Goal: Task Accomplishment & Management: Manage account settings

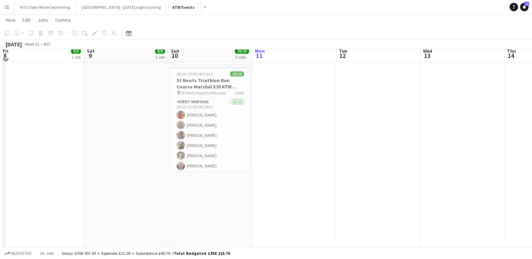
scroll to position [394, 0]
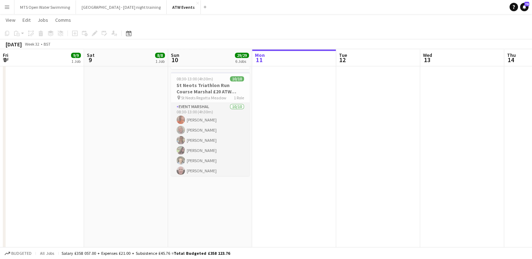
click at [194, 159] on app-card-role "Event Marshal [DATE] 08:30-13:00 (4h30m) [PERSON_NAME] [PERSON_NAME] [PERSON_NA…" at bounding box center [210, 161] width 79 height 116
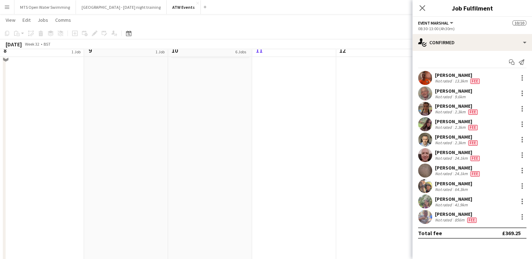
scroll to position [475, 0]
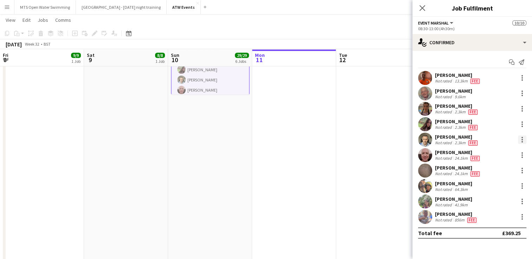
click at [521, 139] on div at bounding box center [522, 140] width 8 height 8
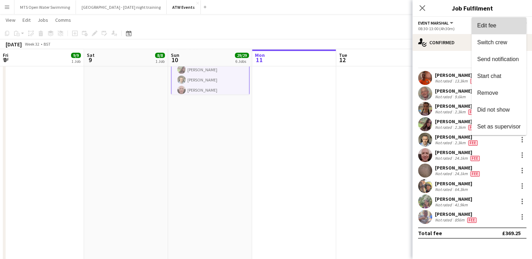
click at [476, 24] on button "Edit fee" at bounding box center [498, 25] width 55 height 17
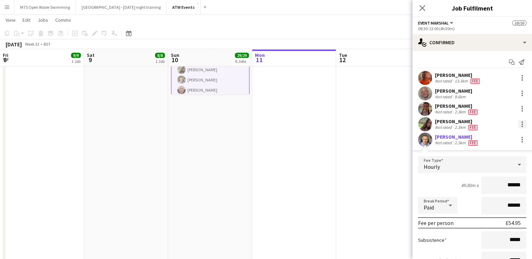
click at [518, 125] on div at bounding box center [522, 124] width 8 height 8
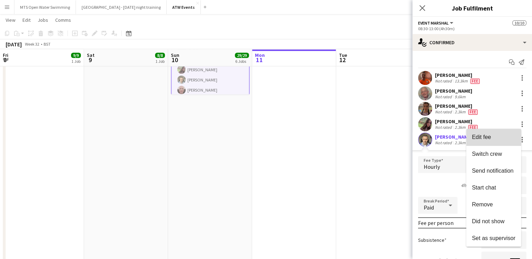
click at [503, 133] on button "Edit fee" at bounding box center [493, 137] width 55 height 17
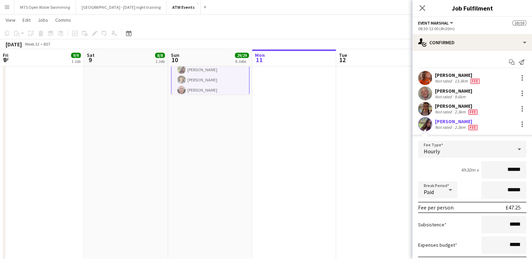
click at [389, 125] on app-date-cell at bounding box center [378, 88] width 84 height 969
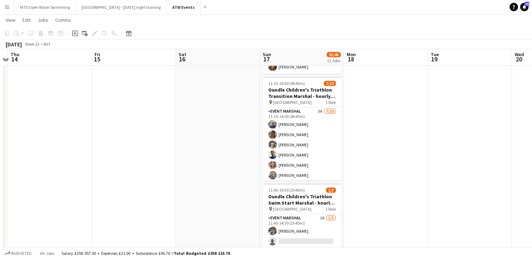
scroll to position [585, 0]
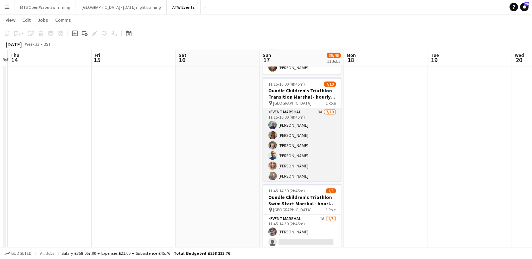
click at [310, 108] on app-card-role "Event Marshal 3A [DATE] 11:15-16:00 (4h45m) [PERSON_NAME] [PERSON_NAME] [PERSON…" at bounding box center [302, 166] width 79 height 116
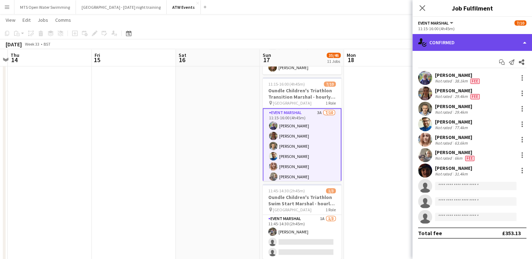
click at [449, 40] on div "single-neutral-actions-check-2 Confirmed" at bounding box center [471, 42] width 119 height 17
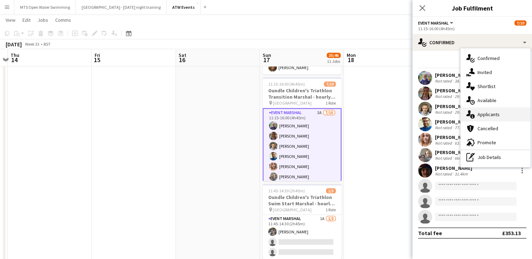
click at [492, 115] on div "single-neutral-actions-information Applicants" at bounding box center [495, 115] width 70 height 14
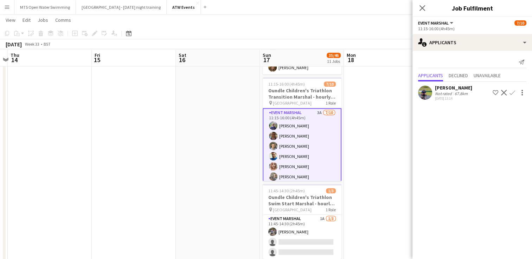
click at [511, 90] on app-icon "Confirm" at bounding box center [512, 93] width 6 height 6
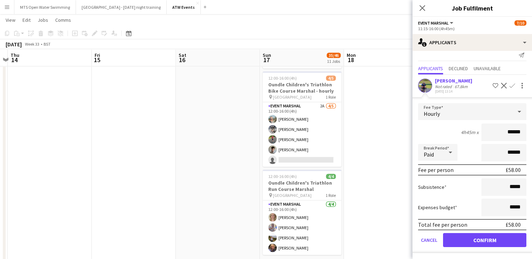
scroll to position [776, 0]
click at [487, 245] on button "Confirm" at bounding box center [484, 240] width 83 height 14
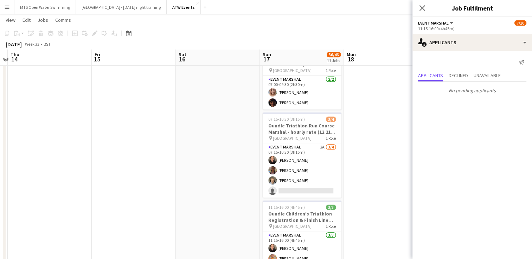
scroll to position [383, 0]
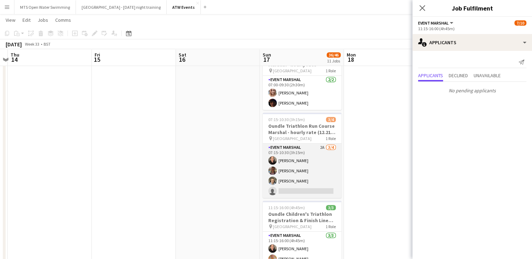
click at [324, 146] on app-card-role "Event Marshal 2A [DATE] 07:15-10:30 (3h15m) [PERSON_NAME] [PERSON_NAME] [PERSON…" at bounding box center [302, 171] width 79 height 54
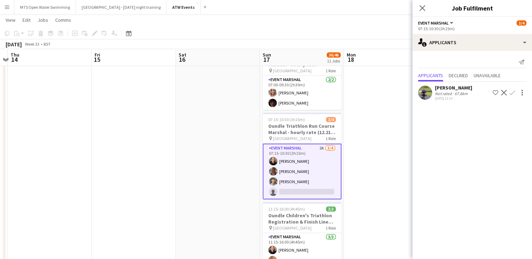
click at [512, 94] on app-icon "Confirm" at bounding box center [512, 93] width 6 height 6
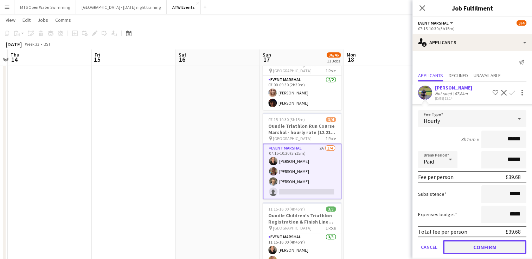
click at [482, 251] on button "Confirm" at bounding box center [484, 247] width 83 height 14
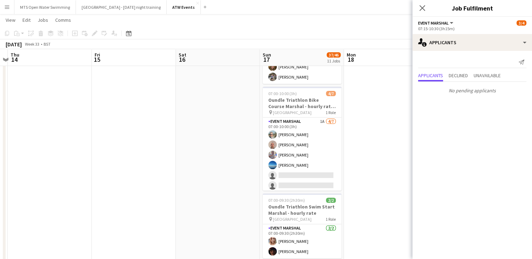
scroll to position [234, 0]
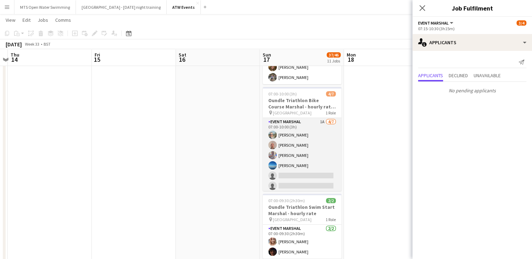
click at [320, 120] on app-card-role "Event Marshal 1A [DATE] 07:00-10:00 (3h) [PERSON_NAME] [PERSON_NAME] [PERSON_NA…" at bounding box center [302, 160] width 79 height 85
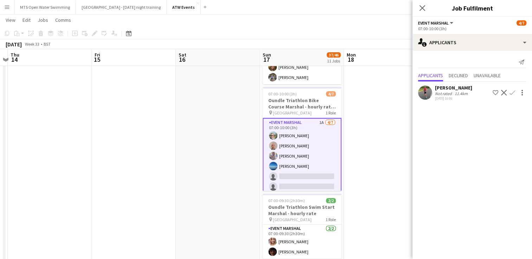
click at [512, 95] on app-icon "Confirm" at bounding box center [512, 93] width 6 height 6
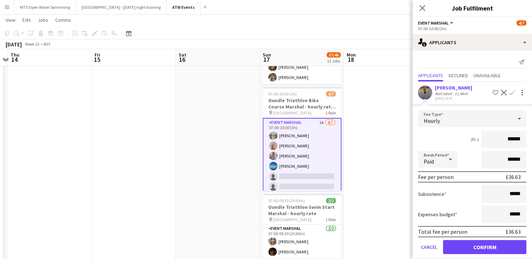
click at [451, 116] on div "Hourly" at bounding box center [465, 118] width 94 height 17
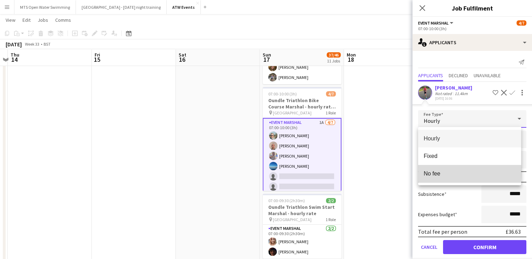
click at [431, 172] on span "No fee" at bounding box center [470, 173] width 92 height 7
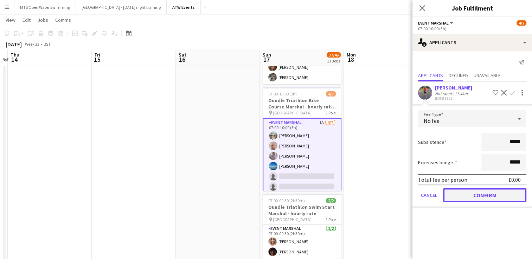
click at [473, 193] on button "Confirm" at bounding box center [484, 195] width 83 height 14
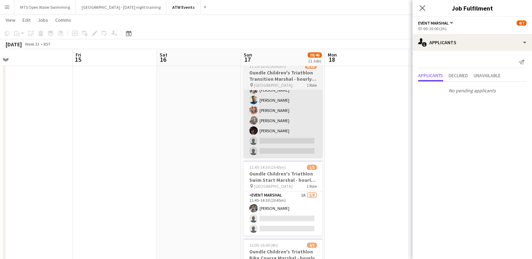
scroll to position [614, 0]
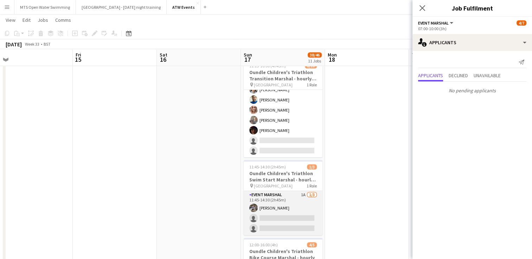
click at [305, 191] on app-card-role "Event Marshal 1A [DATE] 11:45-14:30 (2h45m) [PERSON_NAME] single-neutral-action…" at bounding box center [283, 213] width 79 height 44
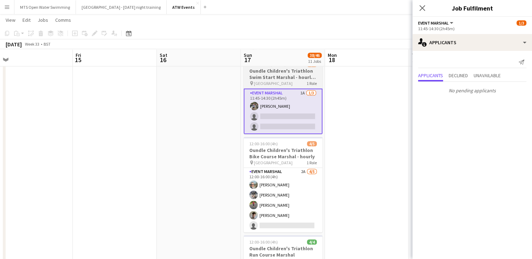
scroll to position [717, 0]
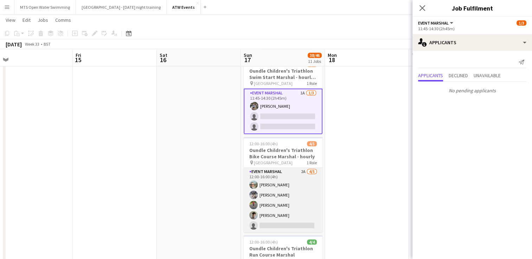
click at [304, 168] on app-card-role "Event Marshal 2A [DATE] 12:00-16:00 (4h) [PERSON_NAME] [PERSON_NAME] [PERSON_NA…" at bounding box center [283, 200] width 79 height 65
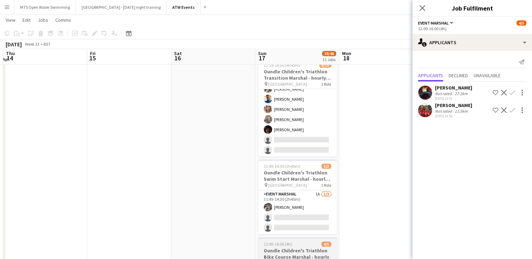
scroll to position [613, 0]
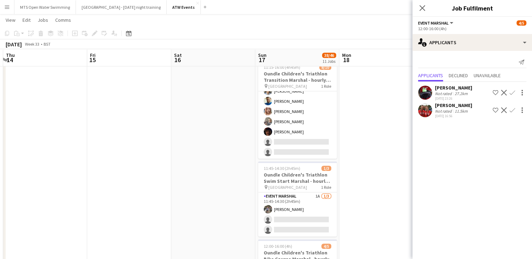
click at [511, 110] on app-icon "Confirm" at bounding box center [512, 111] width 6 height 6
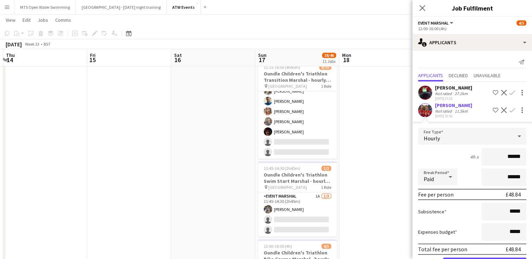
scroll to position [24, 0]
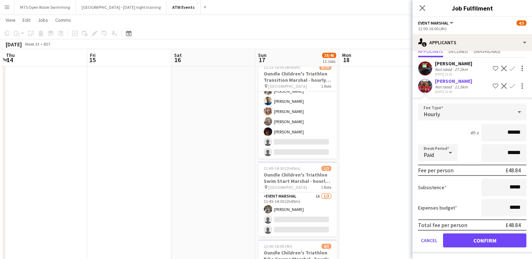
click at [459, 110] on div "Hourly" at bounding box center [465, 112] width 94 height 17
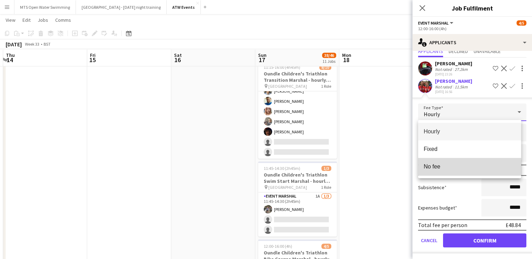
click at [439, 169] on span "No fee" at bounding box center [470, 166] width 92 height 7
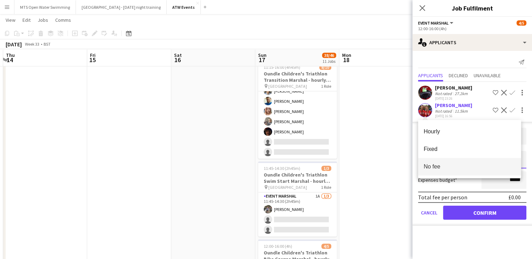
scroll to position [0, 0]
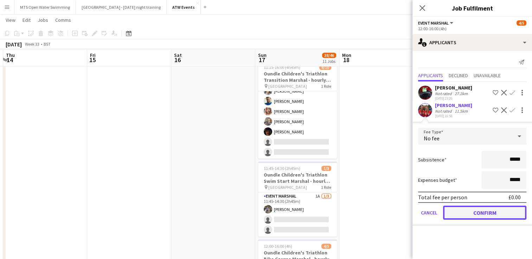
click at [456, 213] on button "Confirm" at bounding box center [484, 213] width 83 height 14
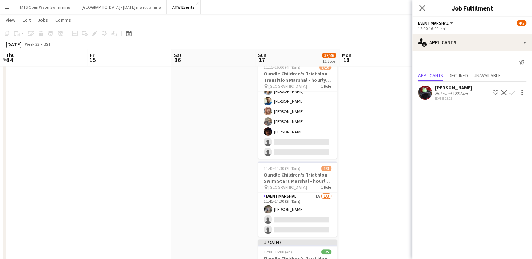
click at [511, 93] on app-icon "Confirm" at bounding box center [512, 93] width 6 height 6
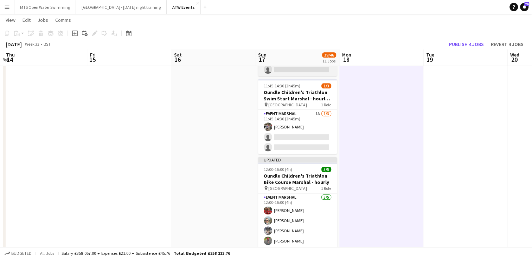
scroll to position [696, 0]
click at [461, 40] on button "Publish 4 jobs" at bounding box center [466, 44] width 40 height 9
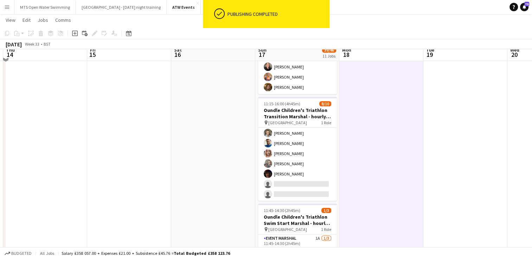
scroll to position [565, 0]
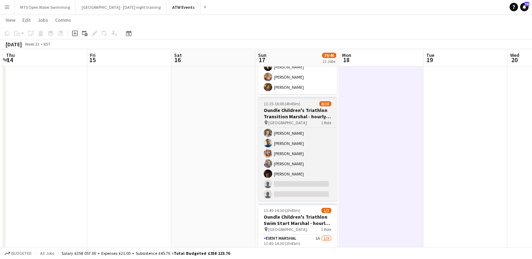
click at [279, 108] on h3 "Oundle Children's Triathlon Transition Marshal - hourly rate" at bounding box center [297, 113] width 79 height 13
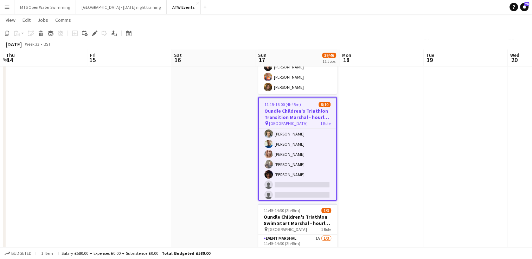
scroll to position [44, 0]
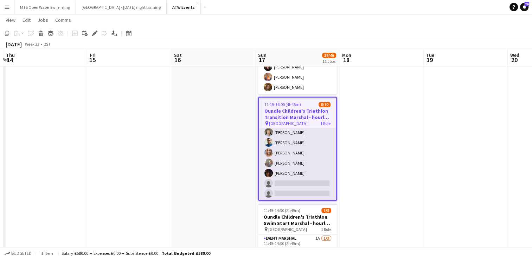
click at [284, 127] on app-card-role "Event Marshal 2A [DATE] 11:15-16:00 (4h45m) [PERSON_NAME] [PERSON_NAME] [PERSON…" at bounding box center [297, 143] width 77 height 116
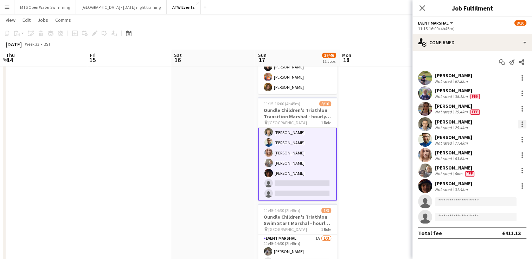
click at [522, 122] on div at bounding box center [521, 122] width 1 height 1
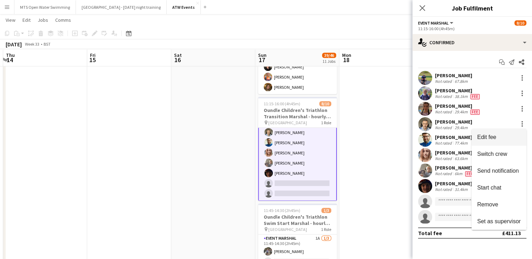
click at [487, 134] on span "Edit fee" at bounding box center [486, 137] width 19 height 6
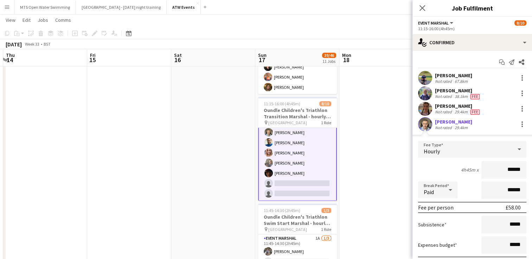
click at [467, 150] on div "Hourly" at bounding box center [465, 149] width 94 height 17
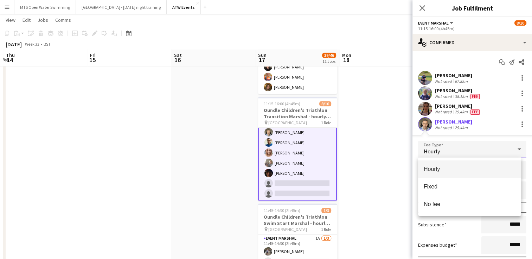
click at [503, 130] on div at bounding box center [266, 129] width 532 height 259
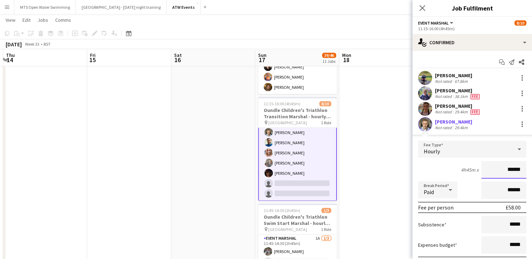
click at [516, 171] on input "******" at bounding box center [503, 170] width 45 height 18
type input "******"
click at [441, 173] on div "4h45m x ******" at bounding box center [472, 170] width 108 height 18
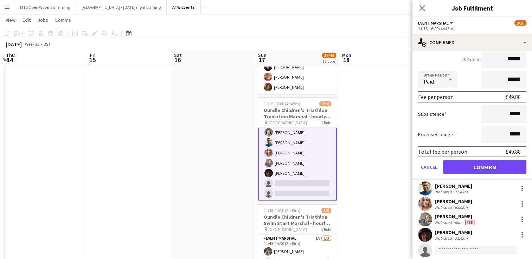
scroll to position [111, 0]
click at [478, 162] on button "Confirm" at bounding box center [484, 167] width 83 height 14
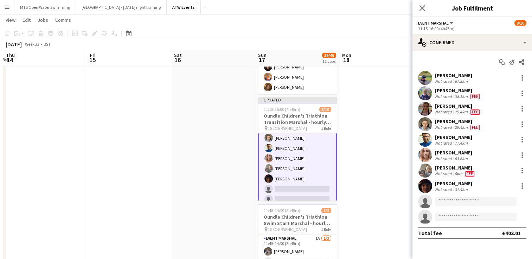
scroll to position [0, 0]
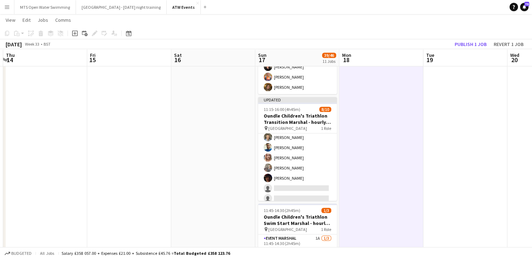
scroll to position [43, 0]
click at [485, 48] on button "Publish 1 job" at bounding box center [471, 44] width 38 height 9
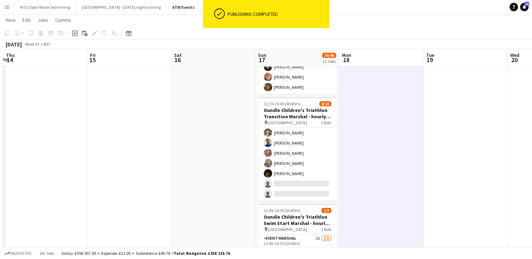
scroll to position [42, 0]
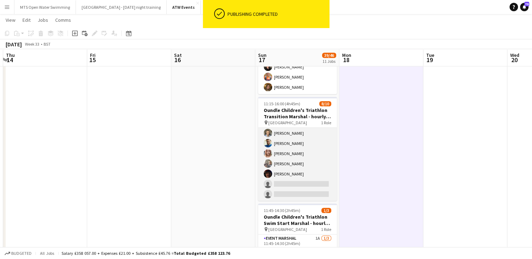
click at [286, 127] on app-card-role "Event Marshal 2A [DATE] 11:15-16:00 (4h45m) [PERSON_NAME] [PERSON_NAME] [PERSON…" at bounding box center [297, 144] width 79 height 116
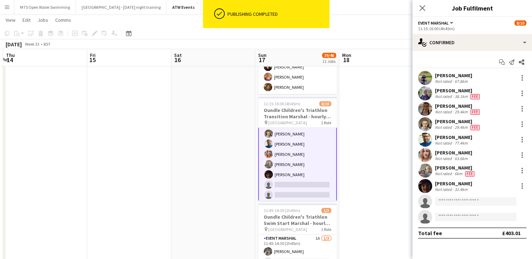
scroll to position [43, 0]
click at [525, 125] on div at bounding box center [522, 124] width 8 height 8
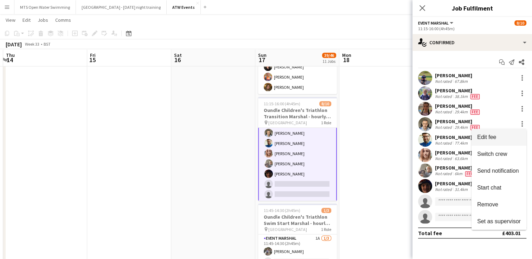
click at [511, 133] on button "Edit fee" at bounding box center [498, 137] width 55 height 17
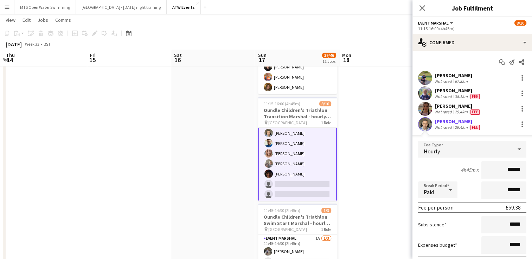
type input "******"
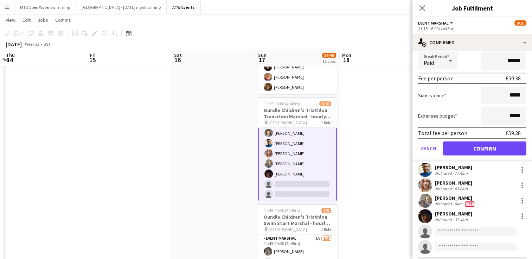
scroll to position [129, 0]
click at [466, 150] on button "Confirm" at bounding box center [484, 149] width 83 height 14
